Goal: Transaction & Acquisition: Purchase product/service

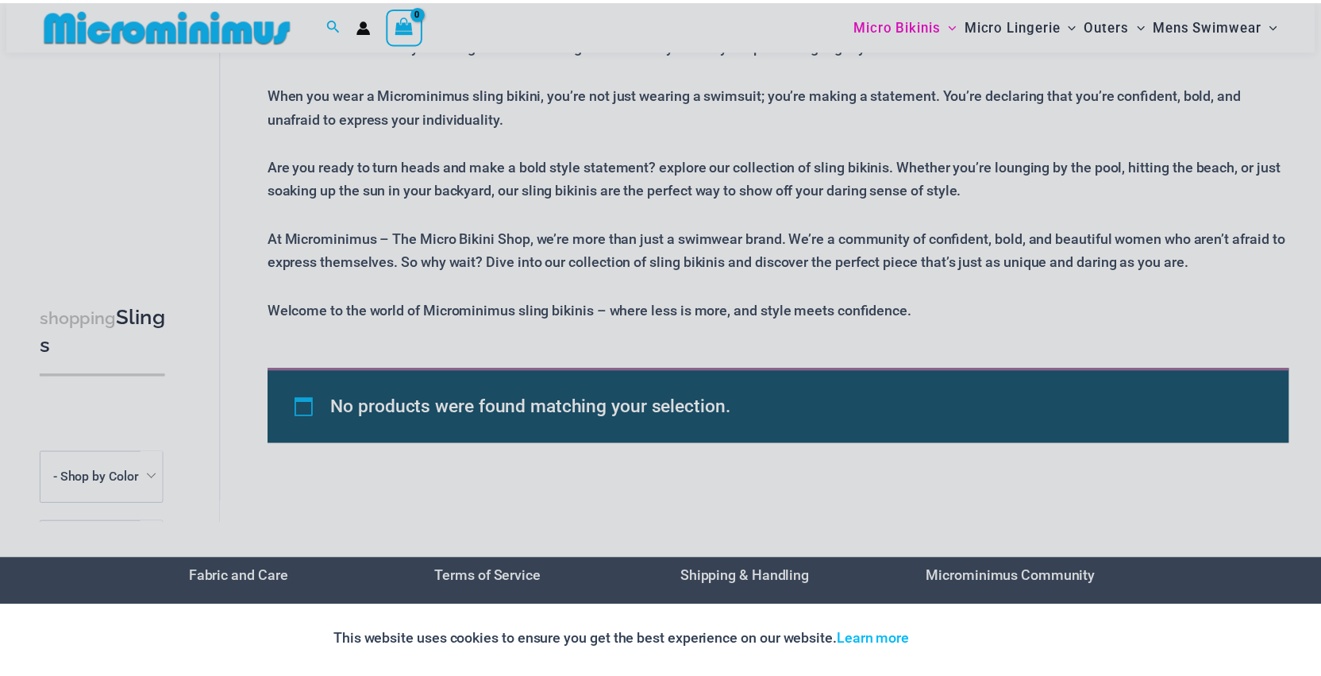
scroll to position [700, 0]
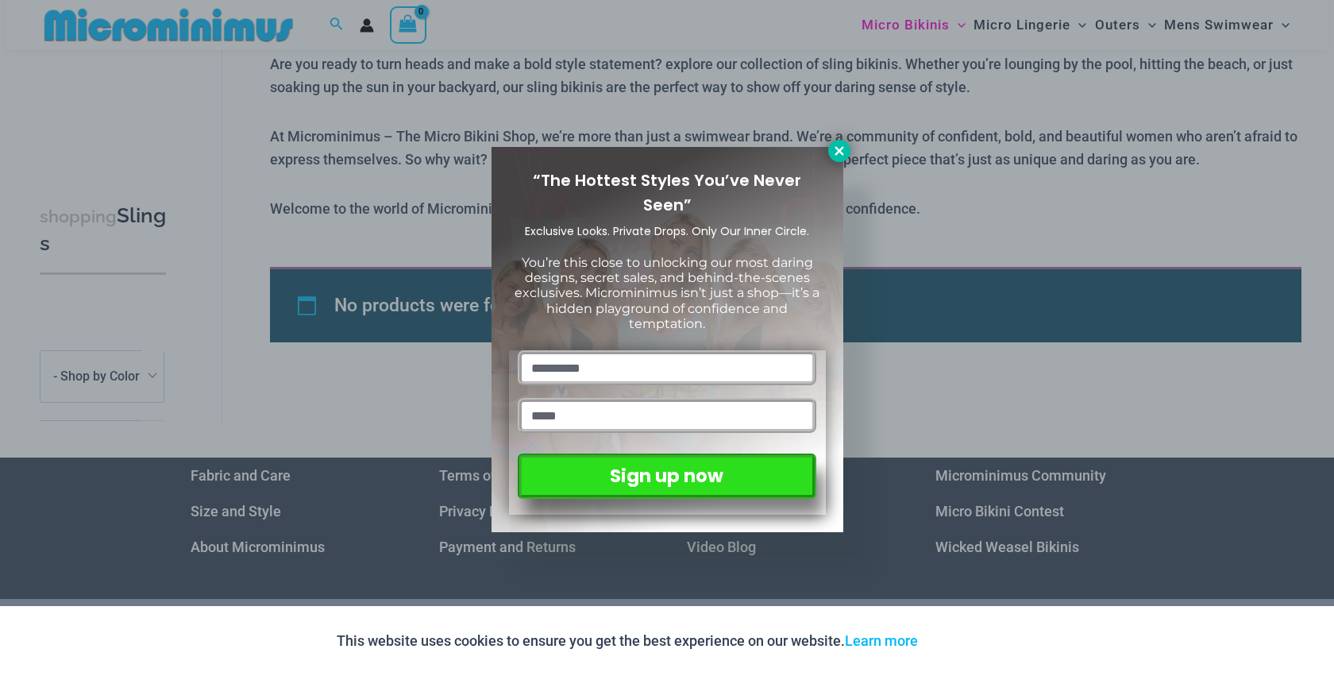
click at [835, 148] on icon at bounding box center [839, 150] width 9 height 9
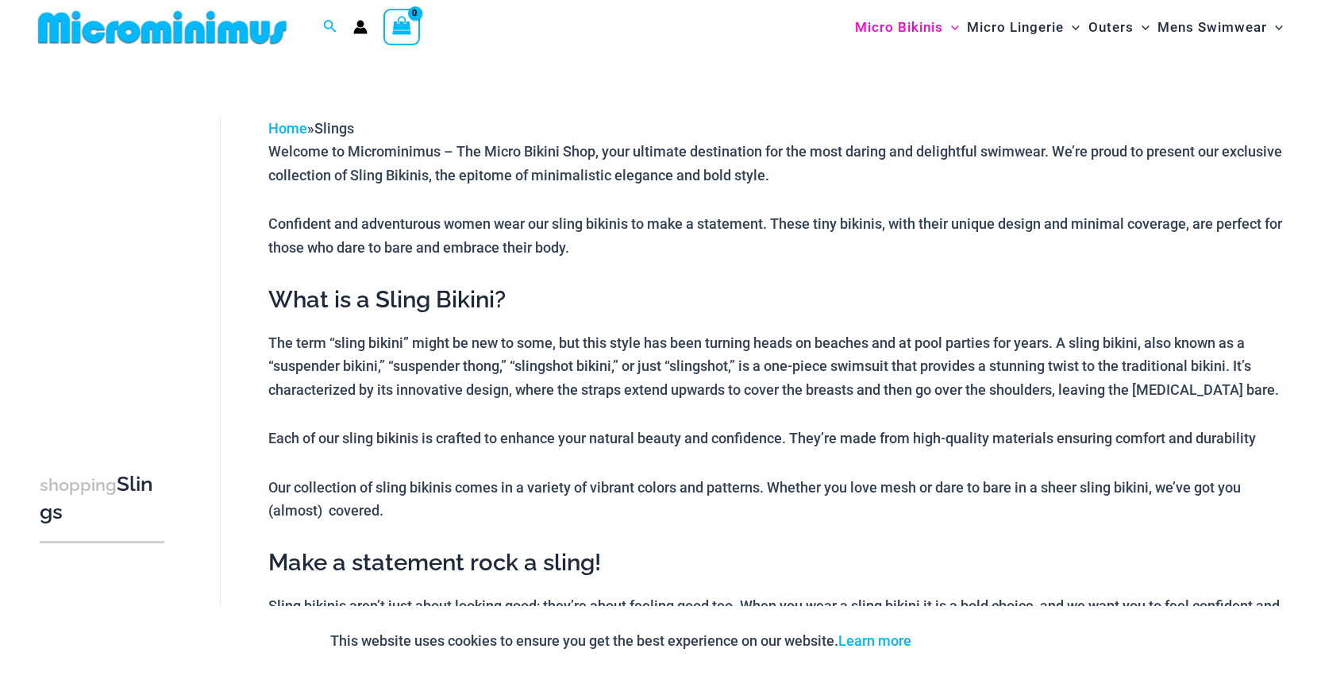
scroll to position [0, 0]
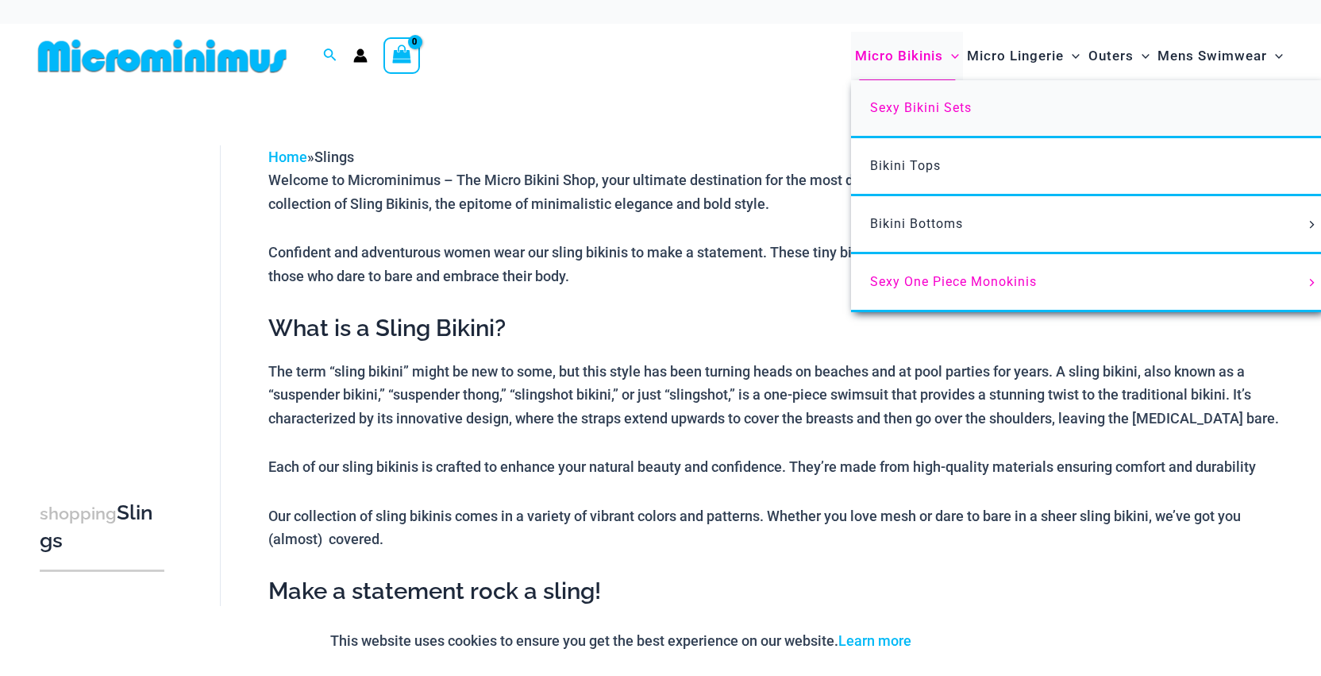
click at [935, 100] on span "Sexy Bikini Sets" at bounding box center [921, 107] width 102 height 15
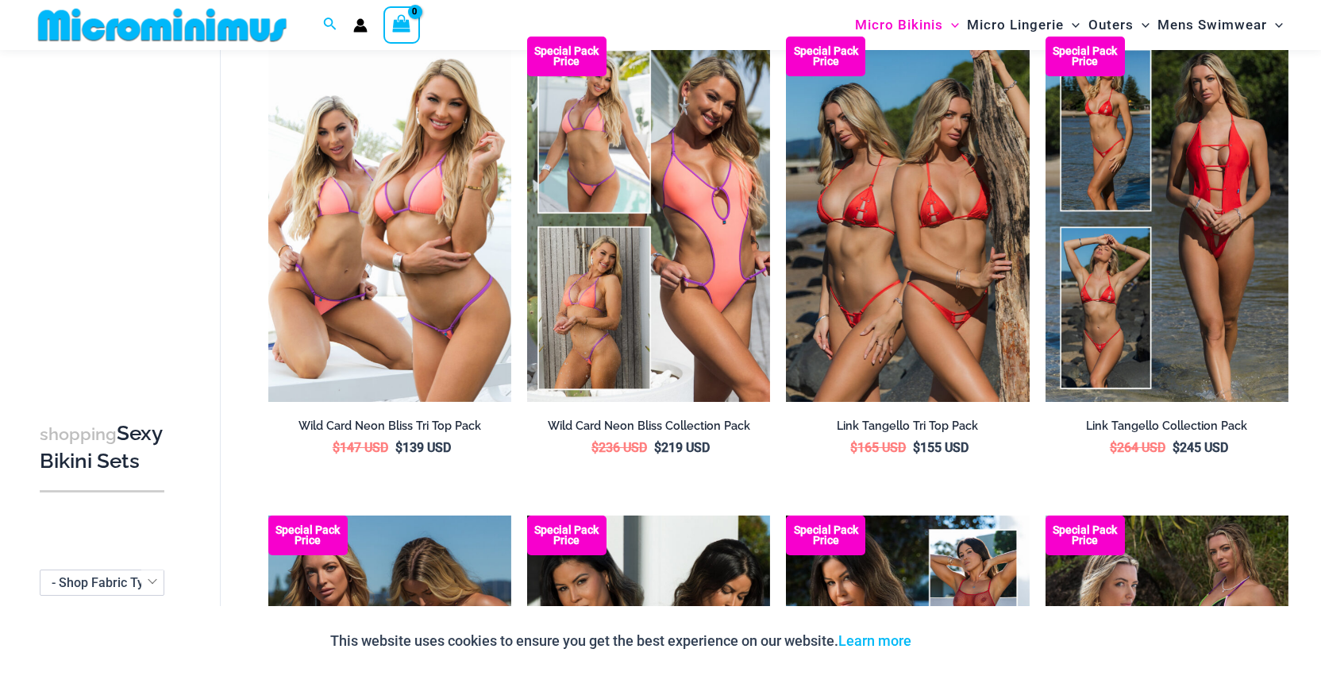
scroll to position [1653, 0]
